Goal: Browse casually

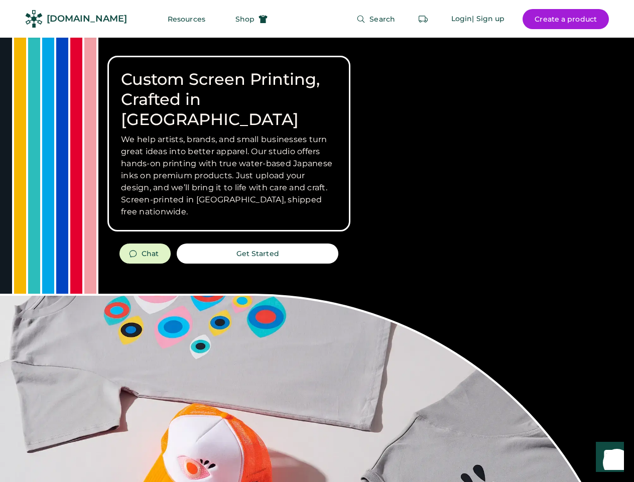
click at [317, 241] on div "Custom Screen Printing, Crafted in [GEOGRAPHIC_DATA] We help artists, brands, a…" at bounding box center [317, 356] width 634 height 637
click at [317, 259] on div "Custom Screen Printing, Crafted in [GEOGRAPHIC_DATA] We help artists, brands, a…" at bounding box center [317, 356] width 634 height 637
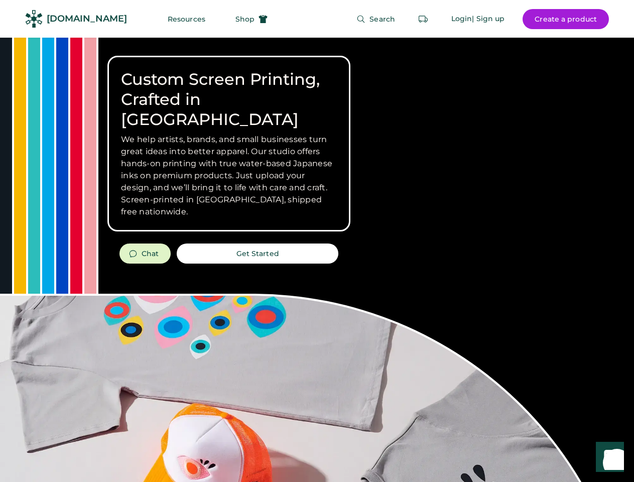
click at [317, 259] on div "Custom Screen Printing, Crafted in [GEOGRAPHIC_DATA] We help artists, brands, a…" at bounding box center [317, 356] width 634 height 637
click at [229, 143] on h3 "We help artists, brands, and small businesses turn great ideas into better appa…" at bounding box center [229, 175] width 216 height 84
click at [229, 133] on h3 "We help artists, brands, and small businesses turn great ideas into better appa…" at bounding box center [229, 175] width 216 height 84
click at [229, 89] on h1 "Custom Screen Printing, Crafted in [GEOGRAPHIC_DATA]" at bounding box center [229, 99] width 216 height 60
